Goal: Information Seeking & Learning: Learn about a topic

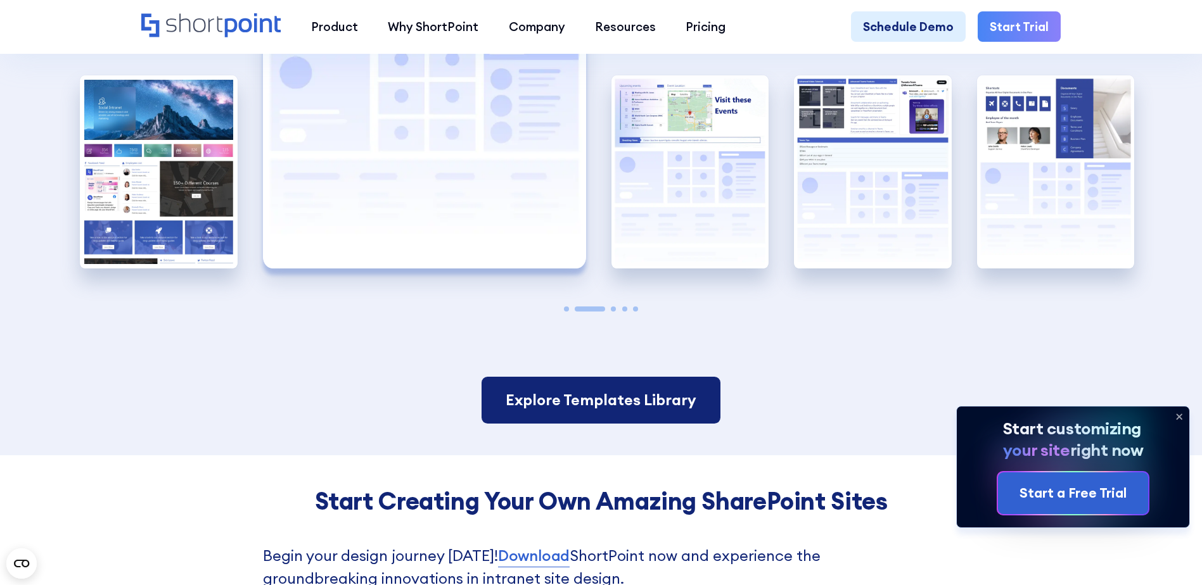
scroll to position [2787, 0]
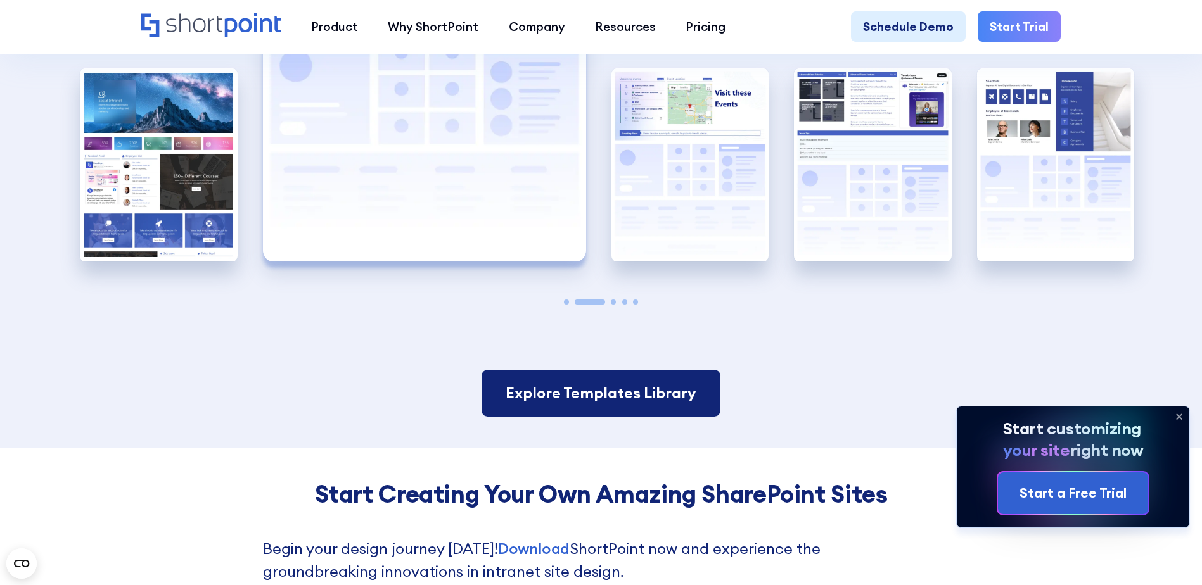
click at [580, 410] on link "Explore Templates Library" at bounding box center [600, 393] width 239 height 47
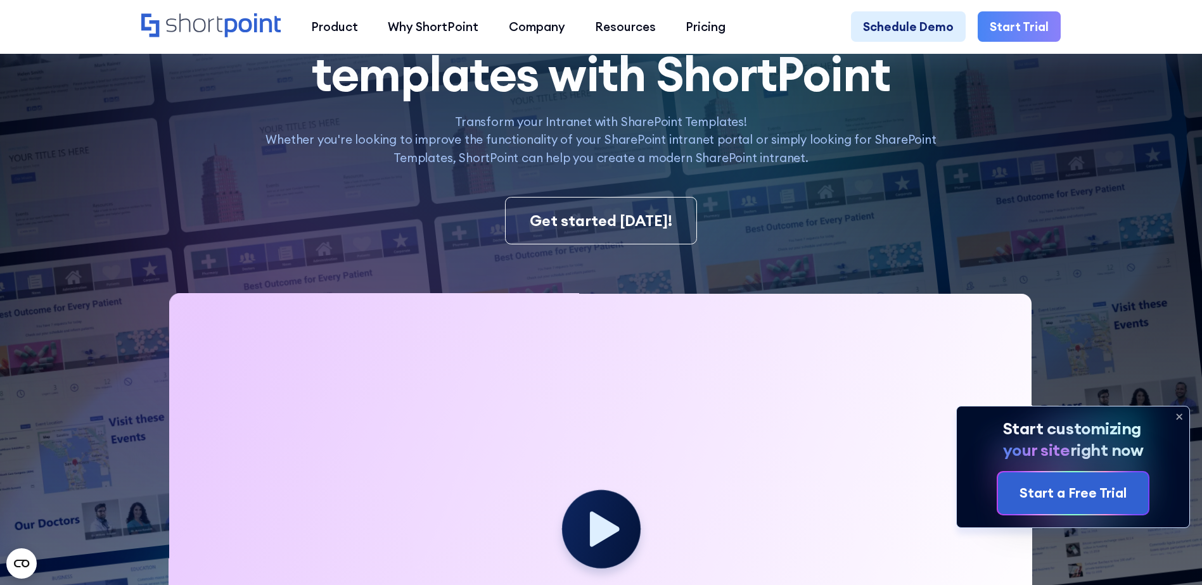
scroll to position [63, 0]
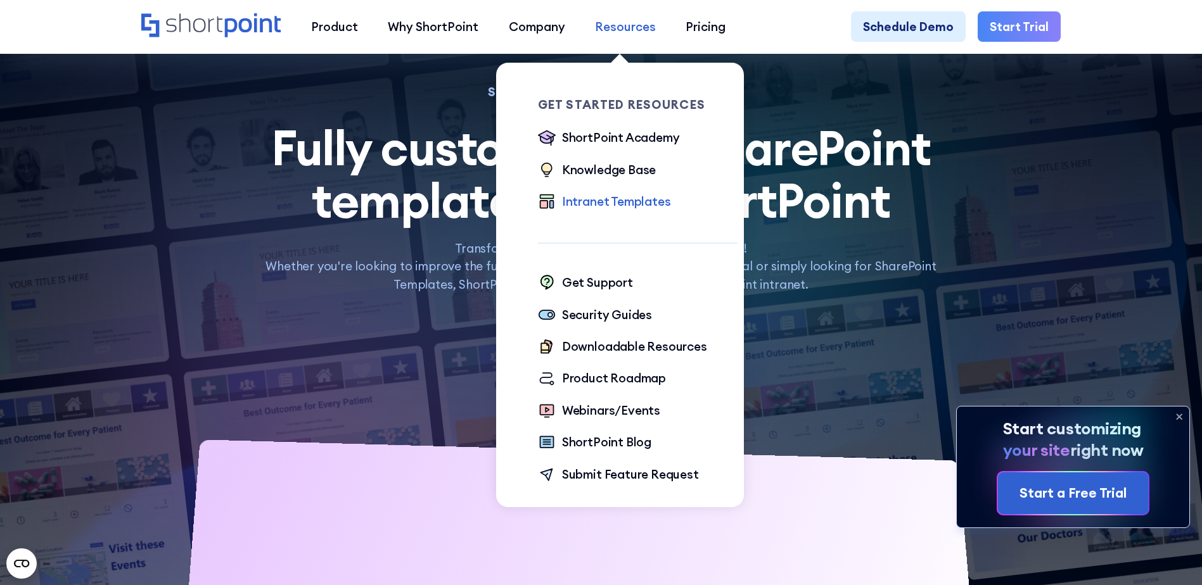
click at [618, 25] on div "Resources" at bounding box center [625, 27] width 61 height 18
click at [604, 207] on div "Intranet Templates" at bounding box center [616, 202] width 109 height 18
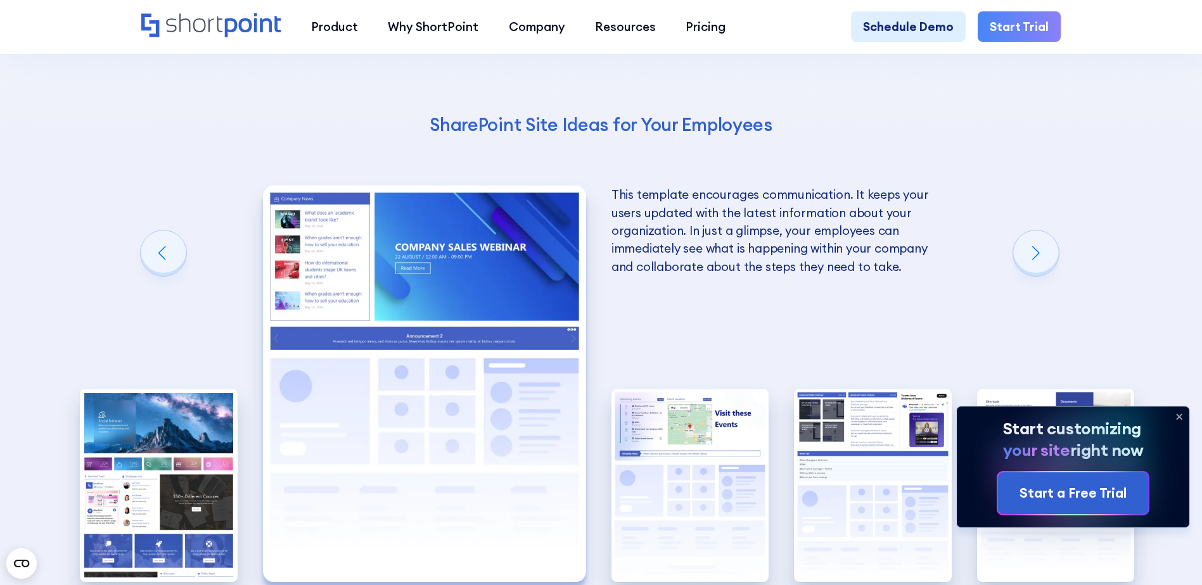
scroll to position [2660, 0]
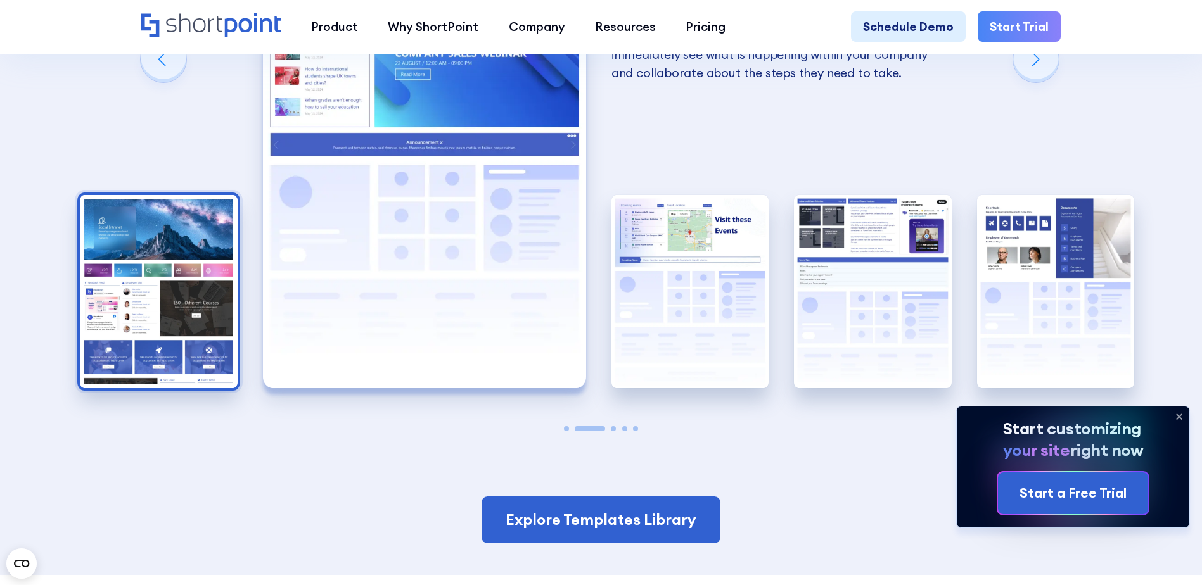
click at [179, 312] on img "1 / 5" at bounding box center [159, 291] width 158 height 193
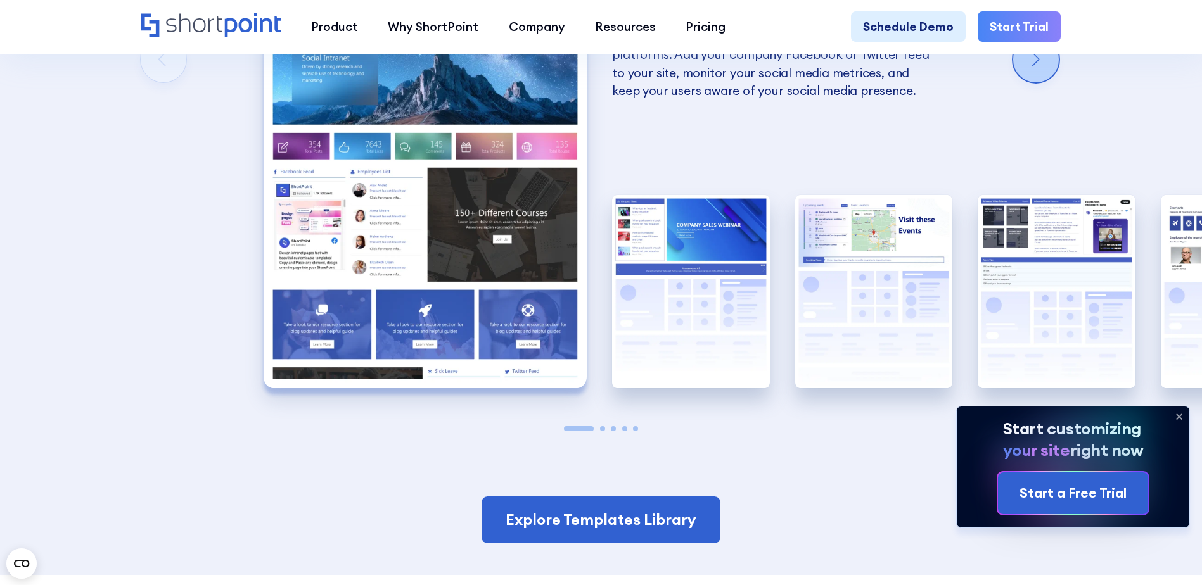
click at [1047, 79] on div "Next slide" at bounding box center [1036, 60] width 46 height 46
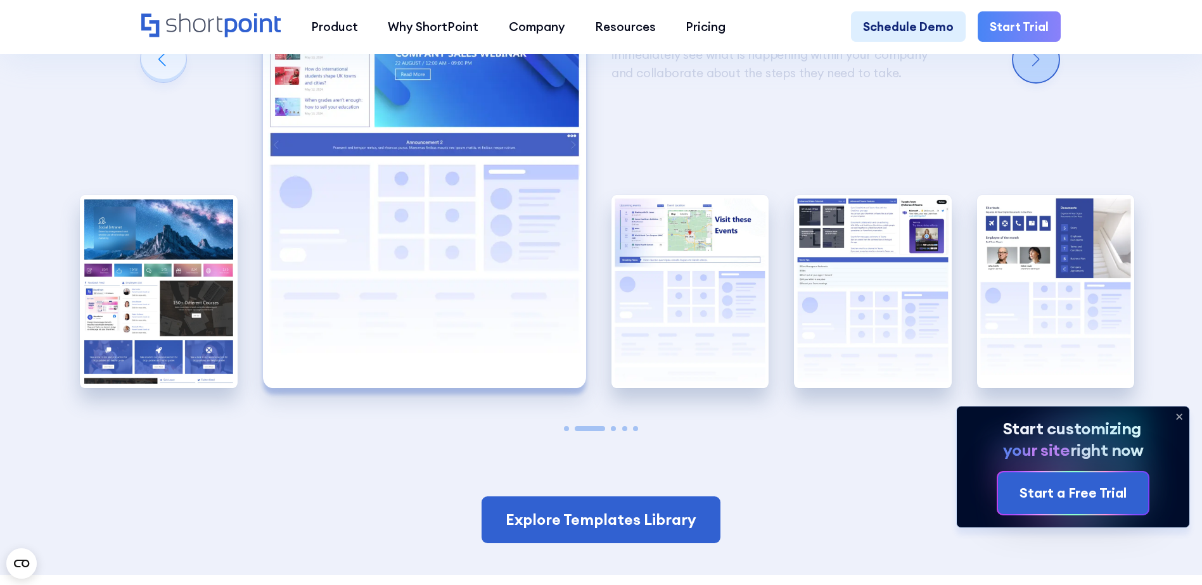
click at [1047, 79] on div "Next slide" at bounding box center [1036, 60] width 46 height 46
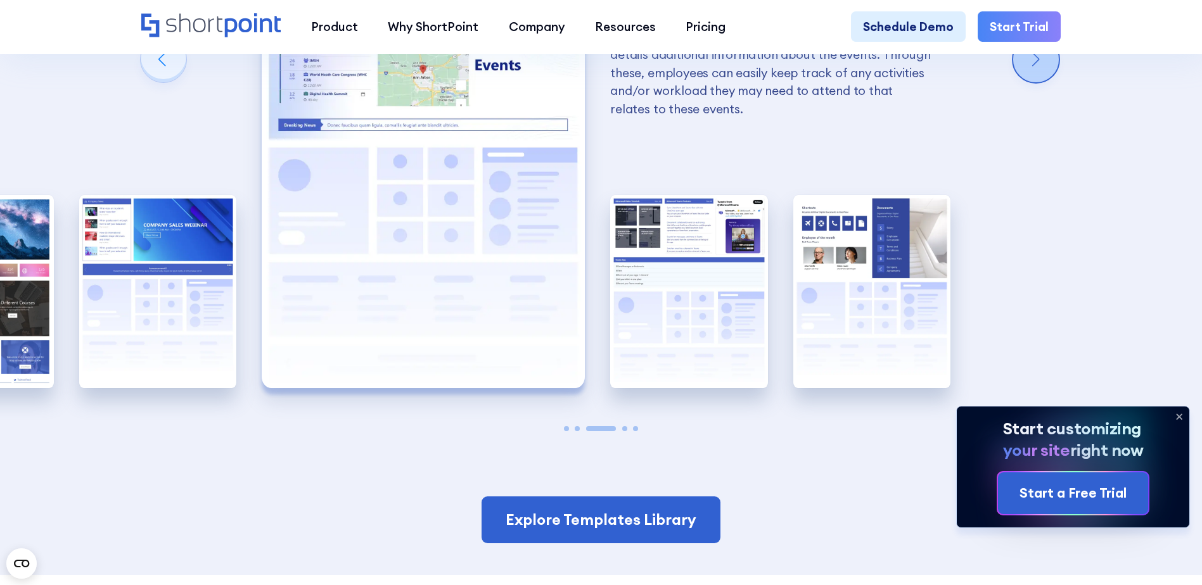
click at [1047, 79] on div "Next slide" at bounding box center [1036, 60] width 46 height 46
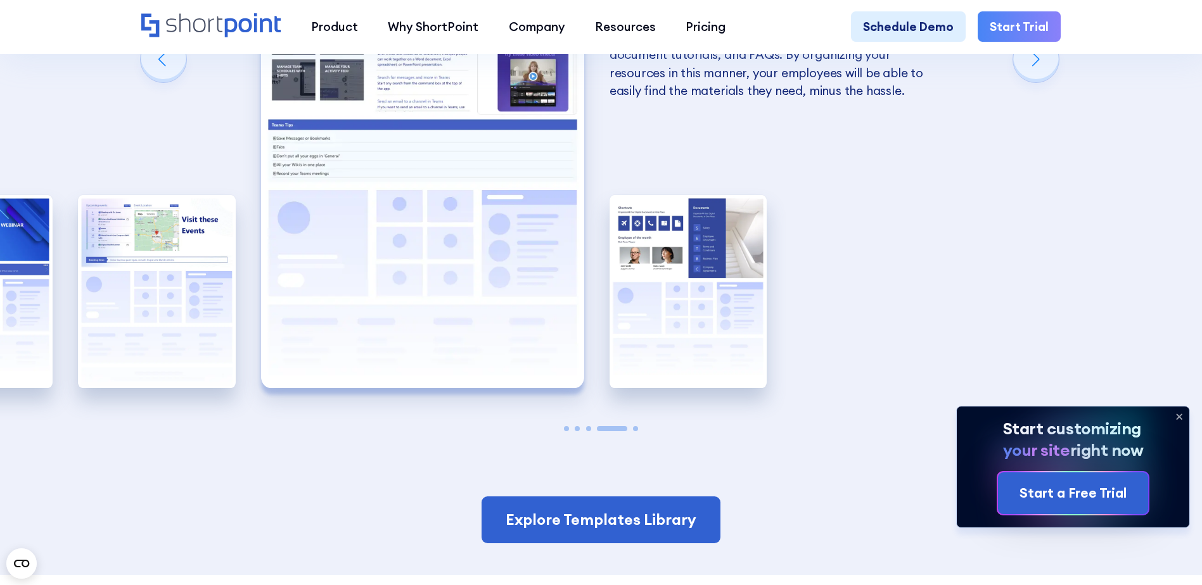
click at [334, 235] on img "4 / 5" at bounding box center [422, 190] width 323 height 397
click at [170, 76] on div "Previous slide" at bounding box center [164, 60] width 46 height 46
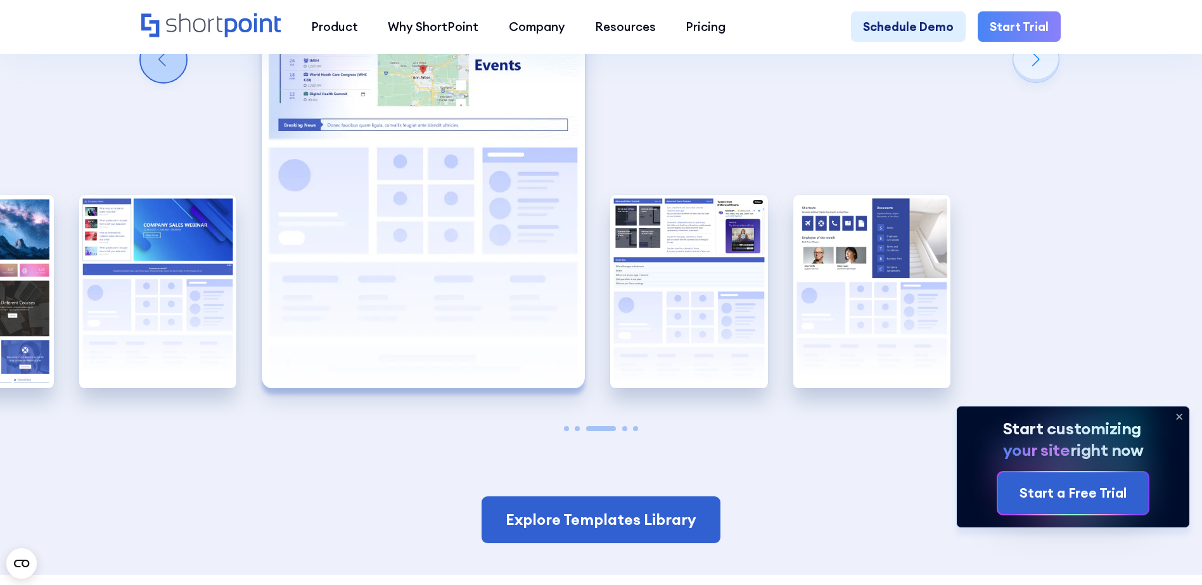
click at [170, 76] on div "Previous slide" at bounding box center [164, 60] width 46 height 46
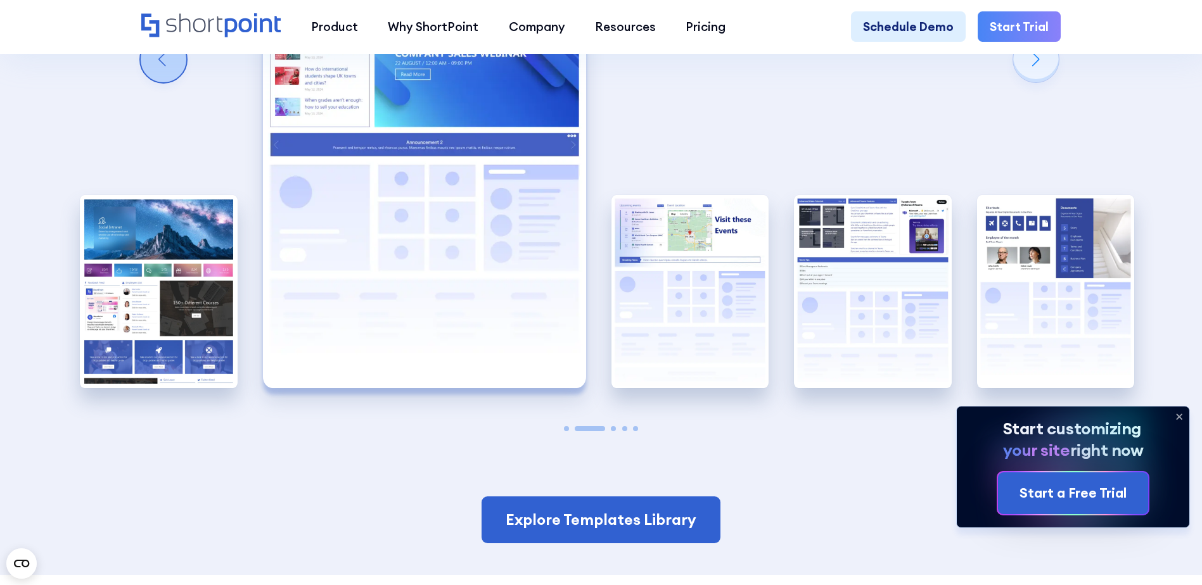
click at [170, 76] on div "Previous slide" at bounding box center [164, 60] width 46 height 46
click at [170, 76] on div "Using Cool SharePoint Web Parts to Create an Effective Design Wondering where t…" at bounding box center [601, 36] width 1202 height 1077
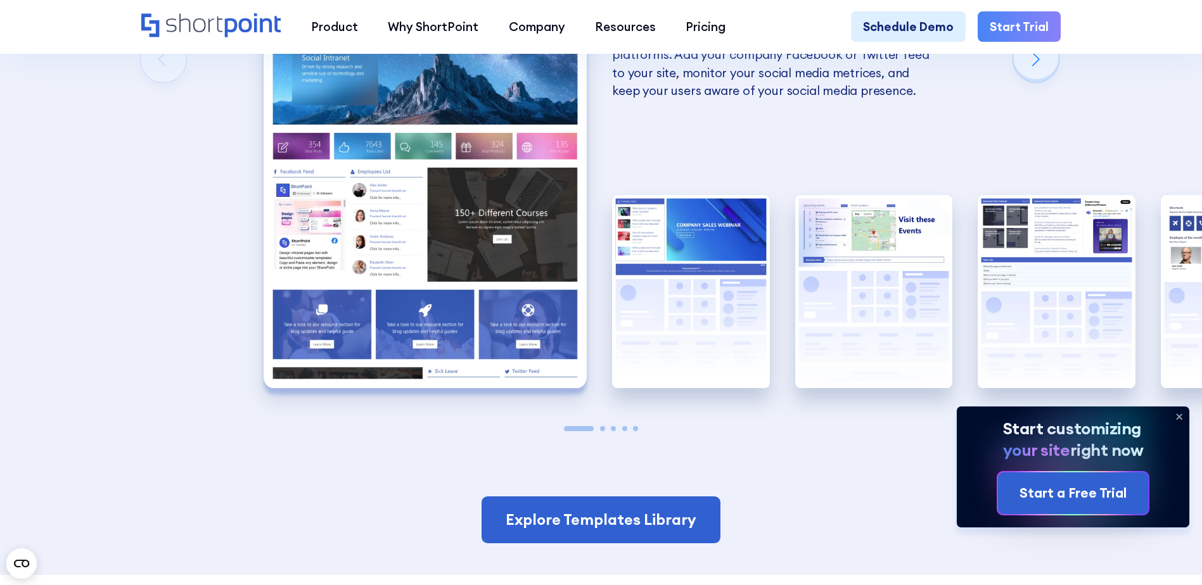
click at [379, 277] on img "1 / 5" at bounding box center [425, 190] width 323 height 397
drag, startPoint x: 379, startPoint y: 277, endPoint x: 178, endPoint y: 288, distance: 201.1
click at [178, 288] on div "Using Cool SharePoint Web Parts to Create an Effective Design Wondering where t…" at bounding box center [601, 36] width 1202 height 1077
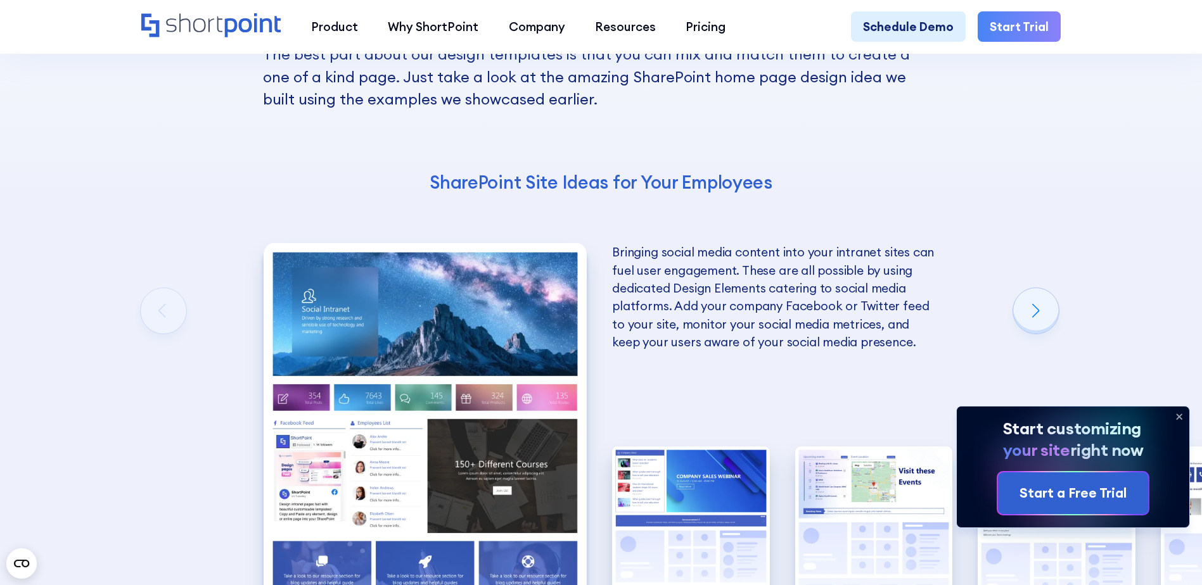
scroll to position [2407, 0]
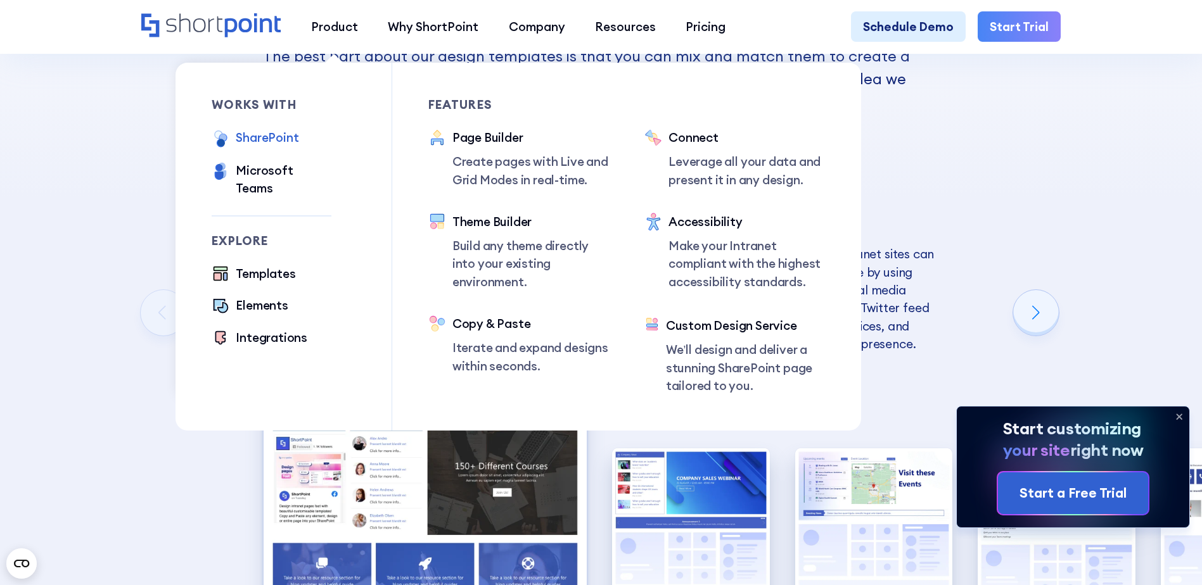
click at [275, 139] on div "SharePoint" at bounding box center [267, 138] width 63 height 18
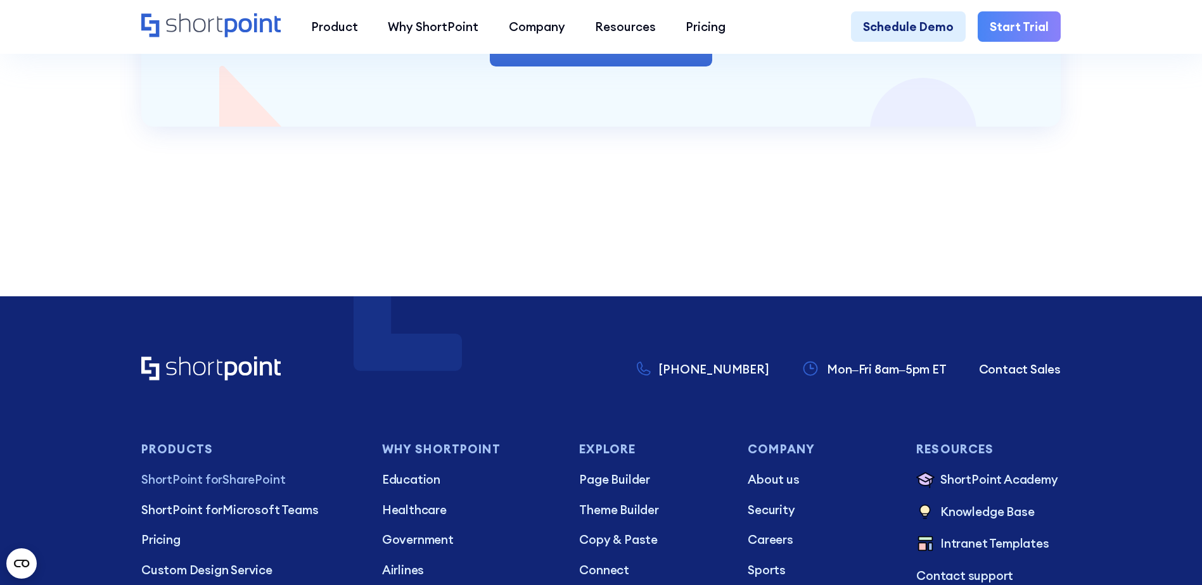
scroll to position [3104, 0]
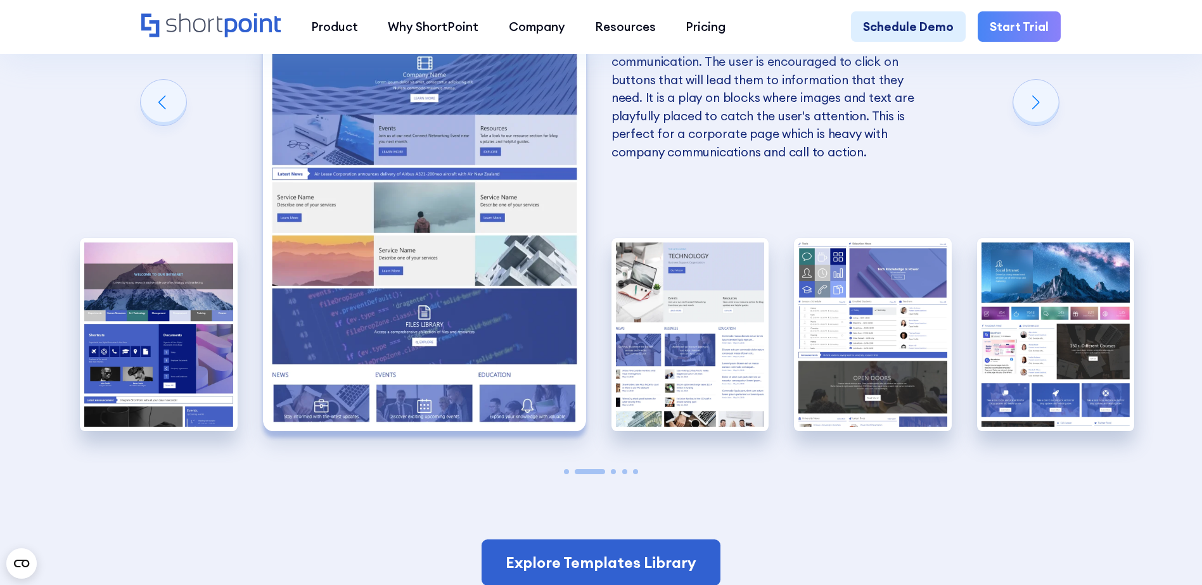
scroll to position [3041, 0]
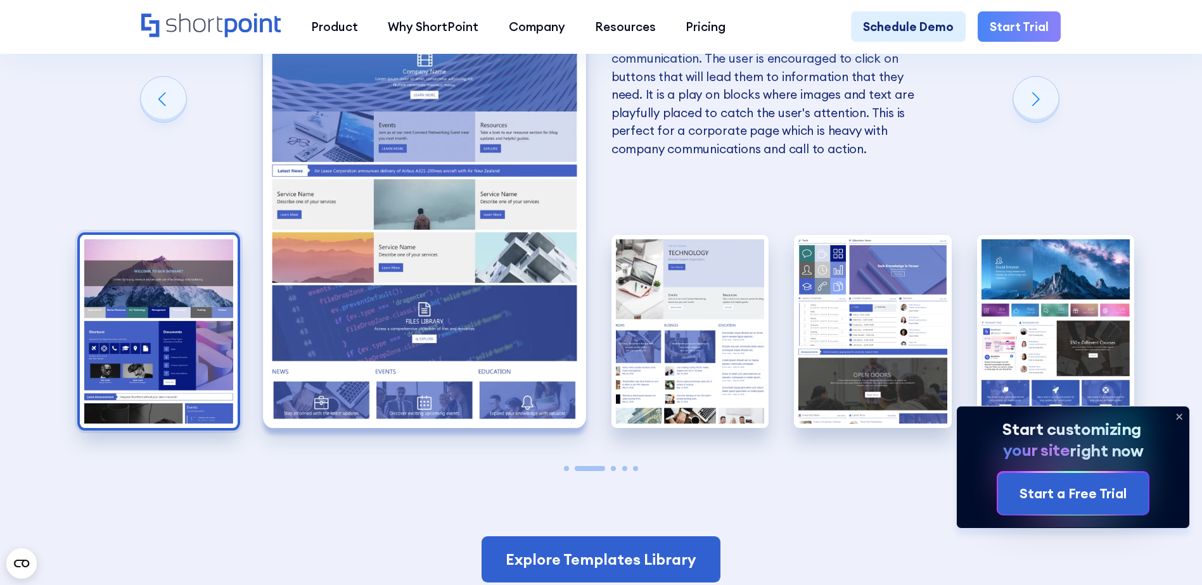
click at [171, 368] on img "1 / 5" at bounding box center [159, 331] width 158 height 193
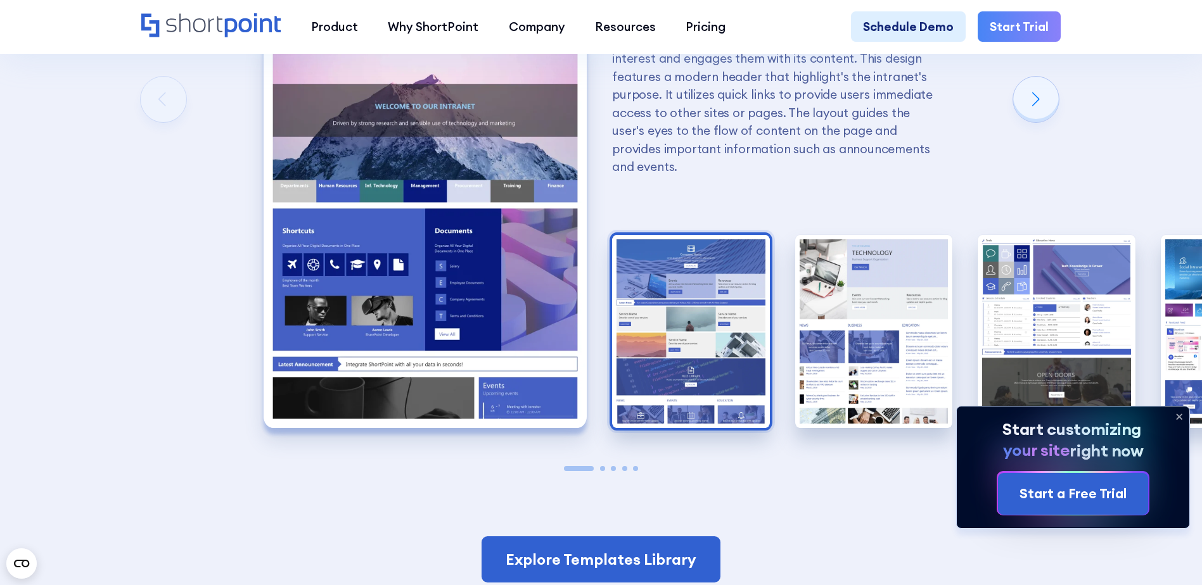
click at [669, 372] on img "2 / 5" at bounding box center [691, 331] width 158 height 193
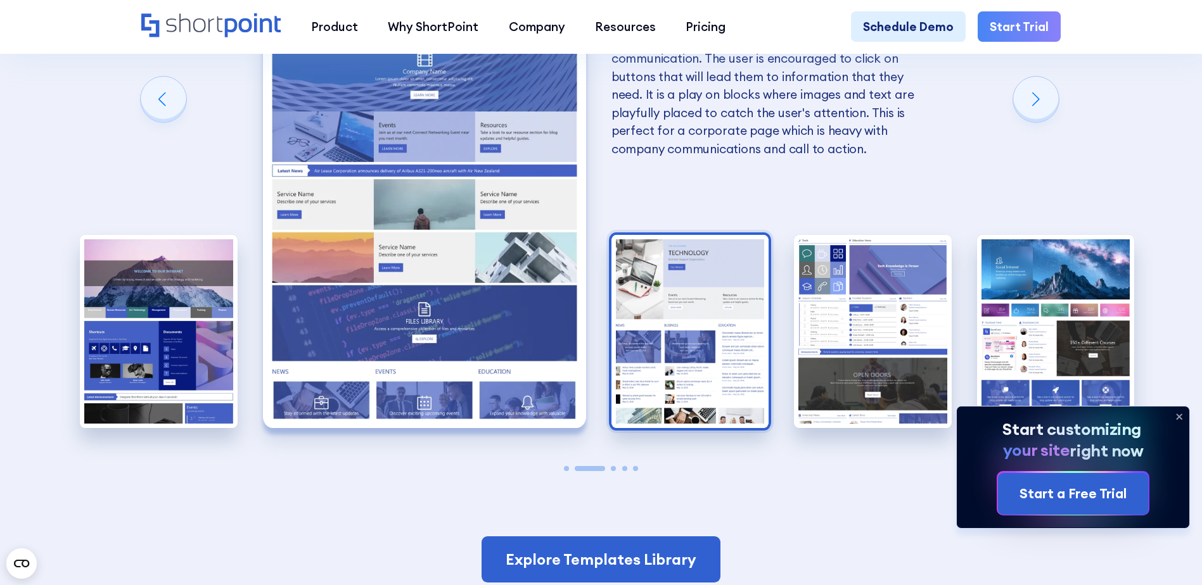
click at [702, 357] on img "3 / 5" at bounding box center [690, 331] width 158 height 193
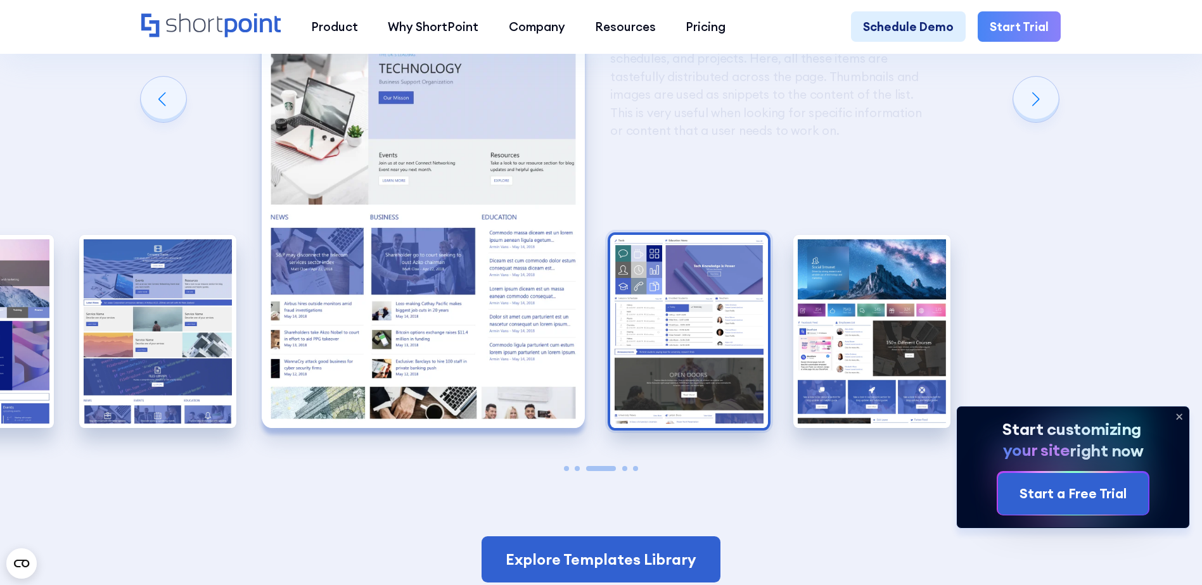
click at [708, 356] on img "4 / 5" at bounding box center [689, 331] width 158 height 193
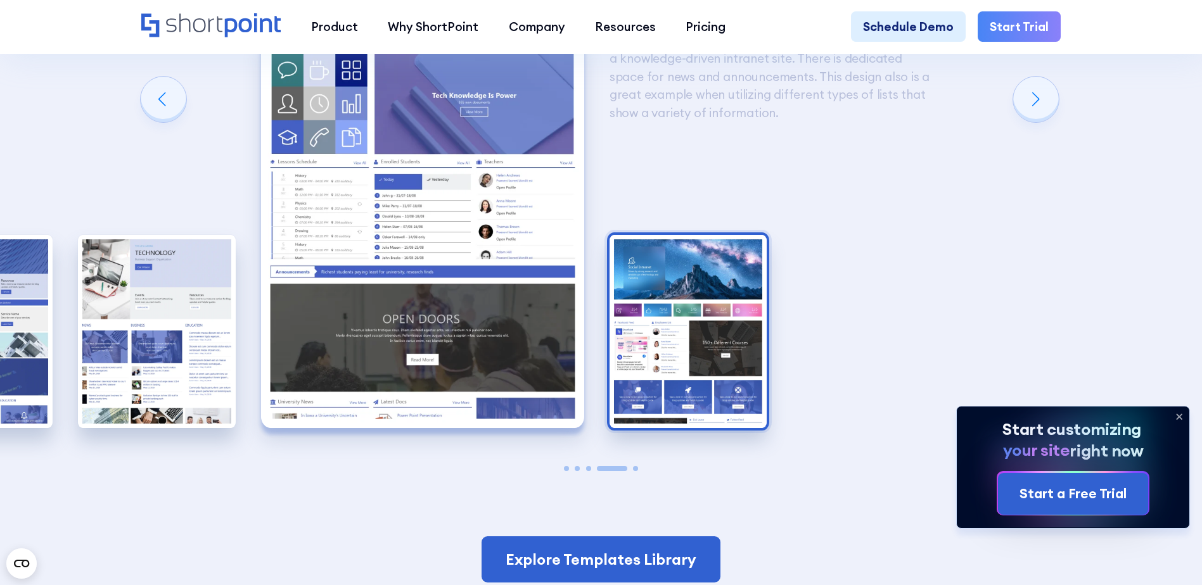
click at [717, 356] on img "5 / 5" at bounding box center [688, 331] width 158 height 193
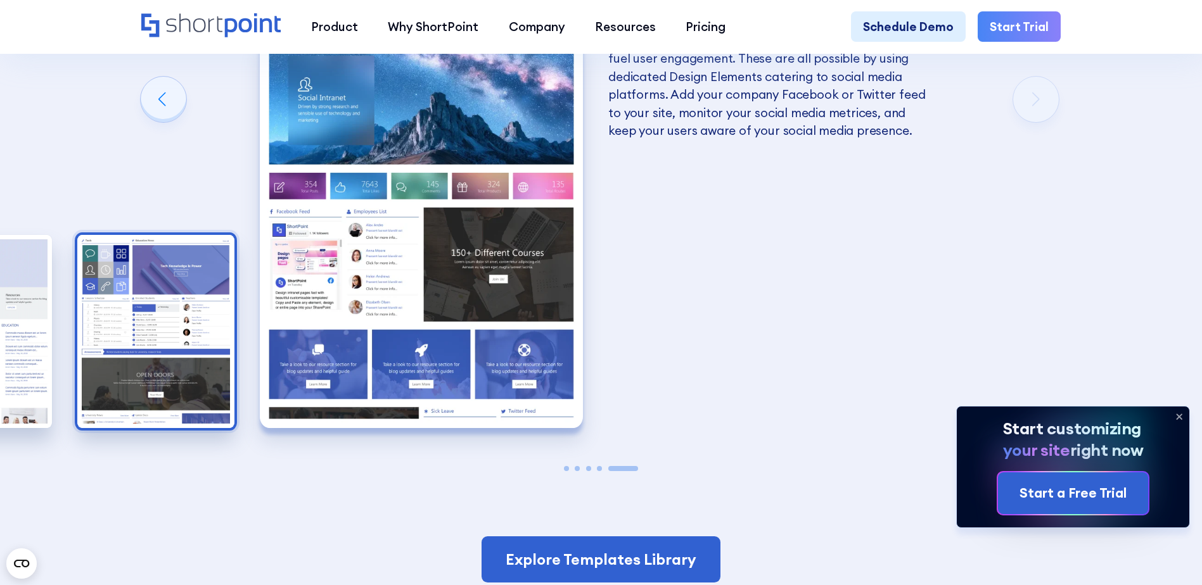
click at [193, 340] on img "4 / 5" at bounding box center [156, 331] width 158 height 193
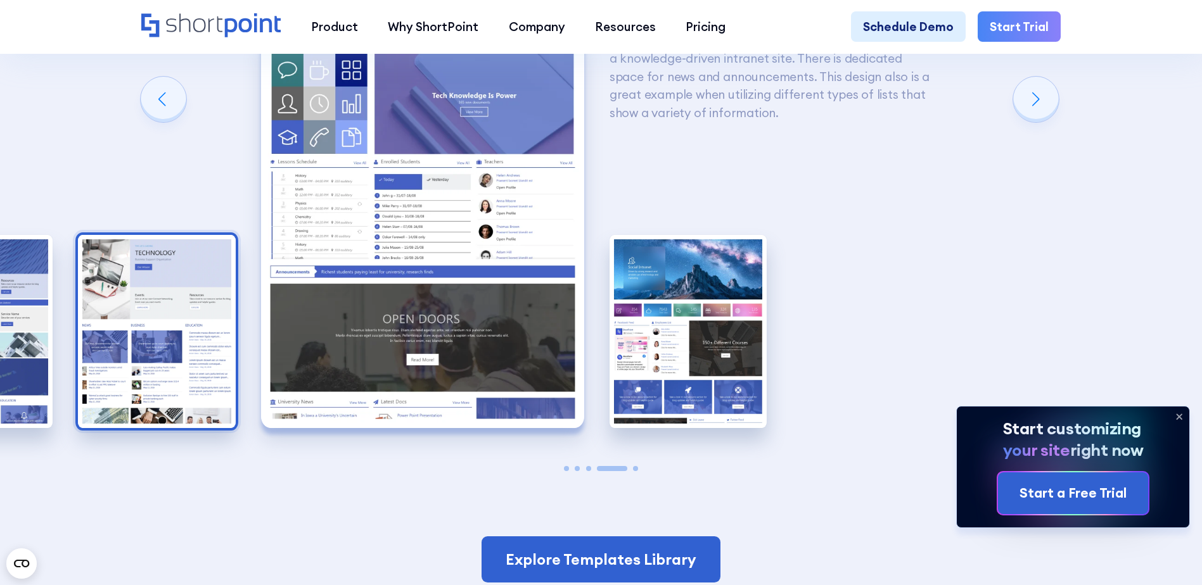
click at [187, 340] on img "3 / 5" at bounding box center [157, 331] width 158 height 193
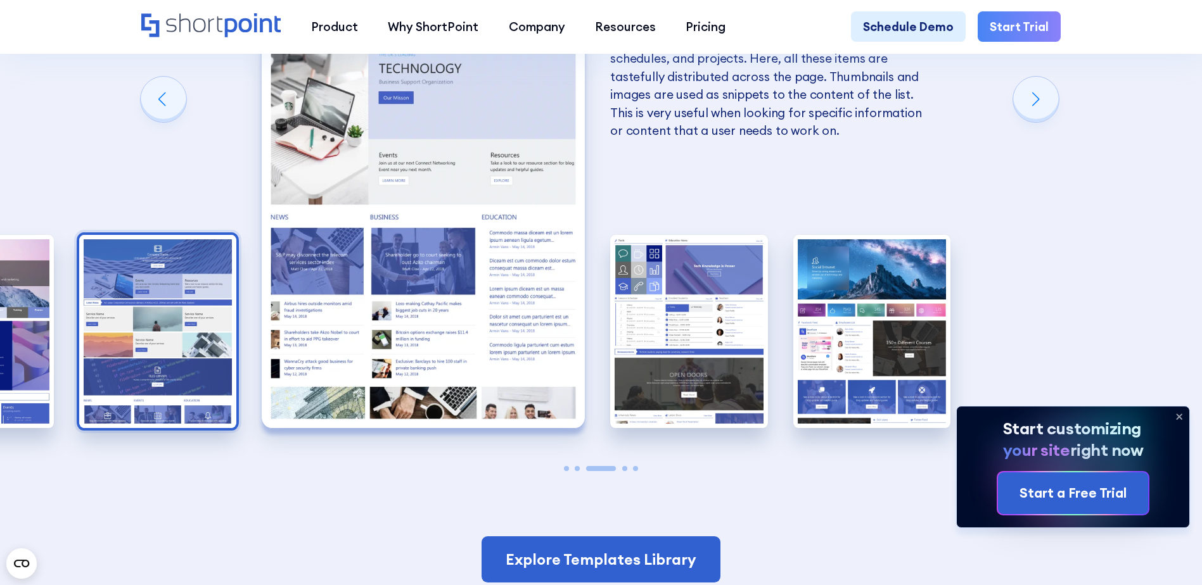
click at [174, 340] on img "2 / 5" at bounding box center [158, 331] width 158 height 193
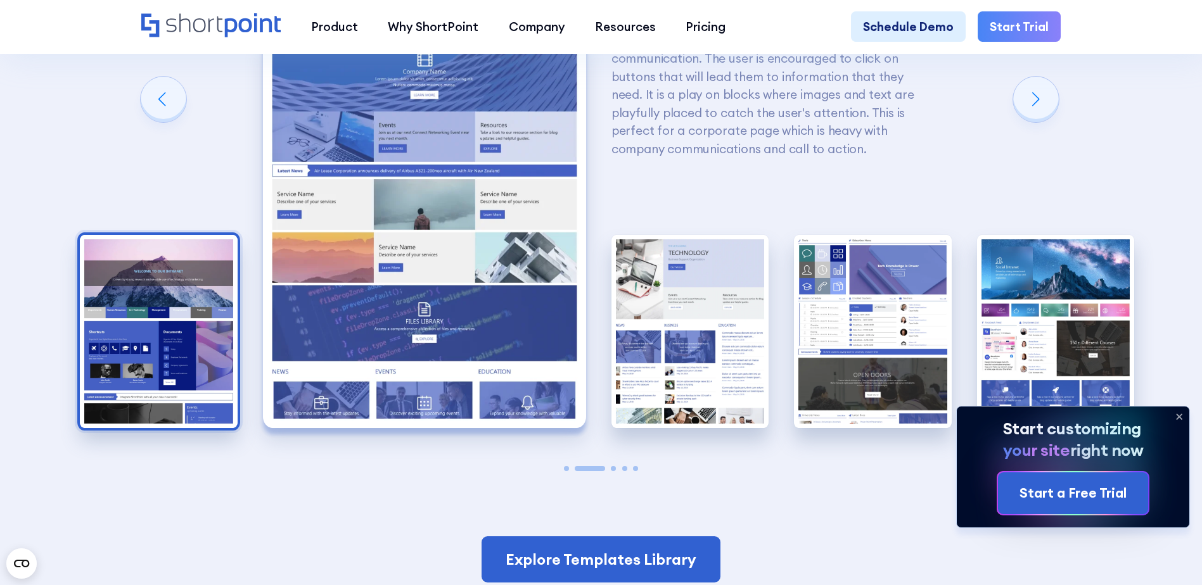
click at [142, 333] on img "1 / 5" at bounding box center [159, 331] width 158 height 193
